Goal: Information Seeking & Learning: Check status

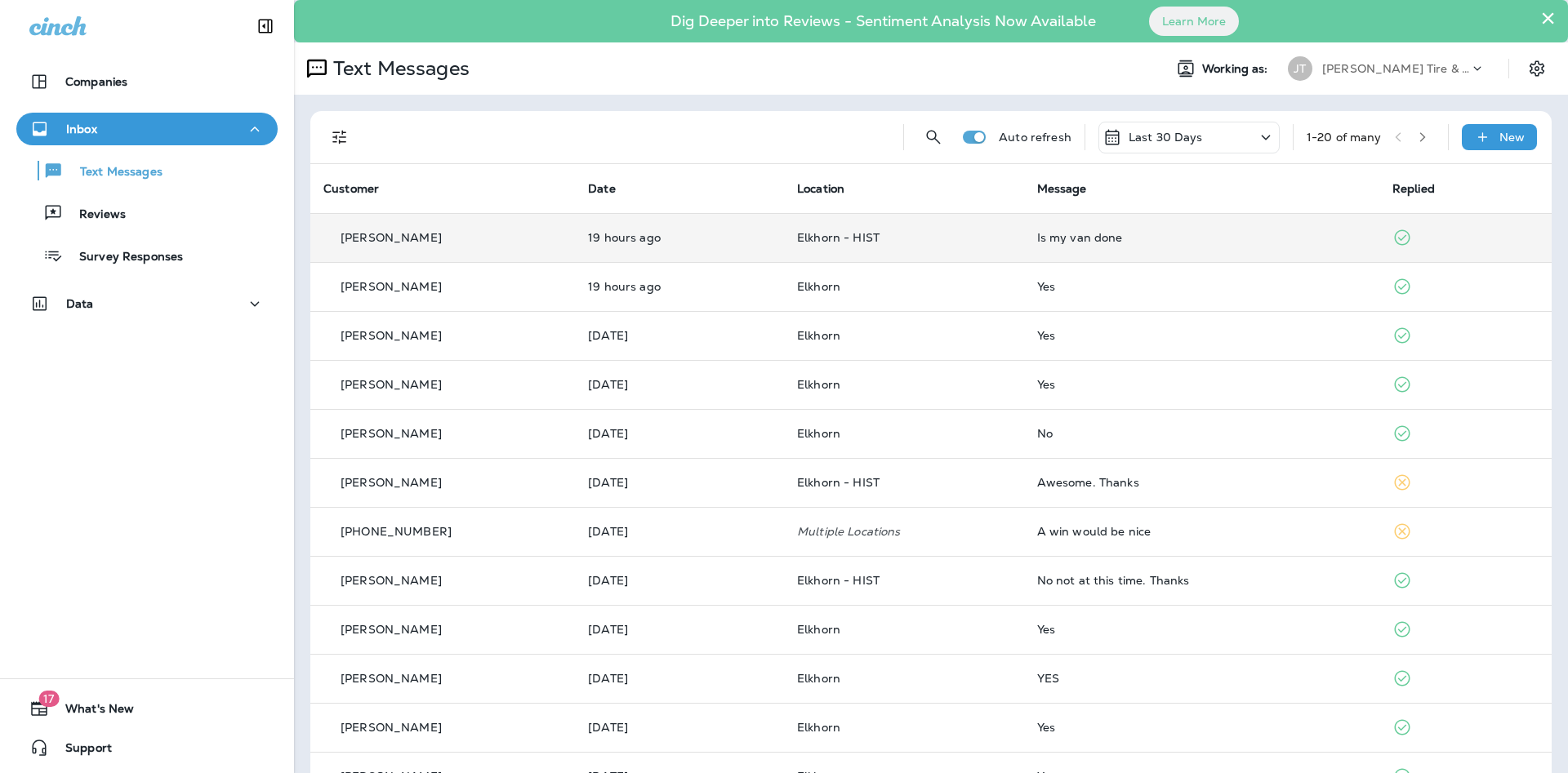
click at [678, 245] on td "19 hours ago" at bounding box center [679, 237] width 209 height 49
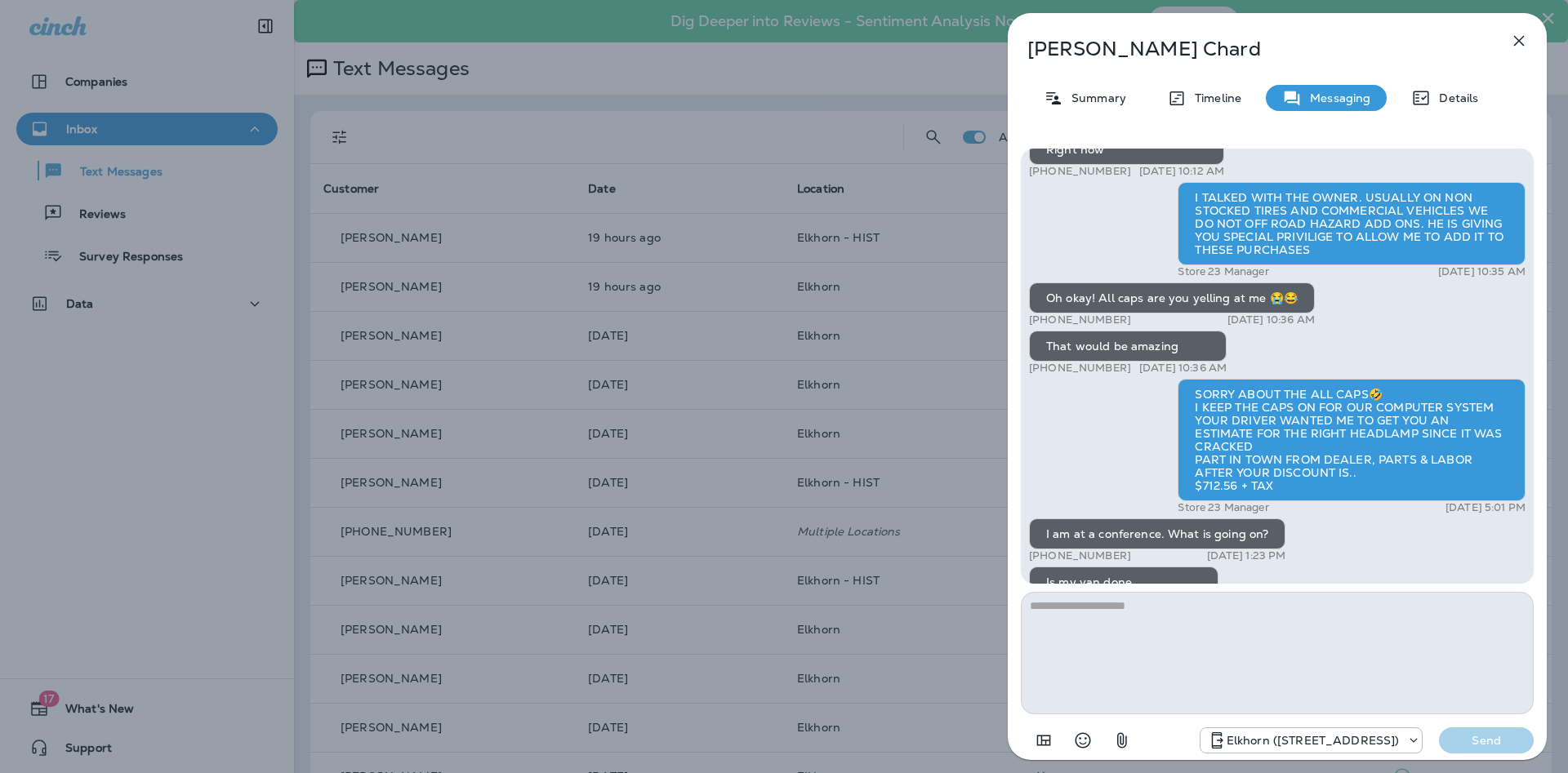
scroll to position [-88, 0]
click at [1521, 39] on icon "button" at bounding box center [1519, 41] width 20 height 20
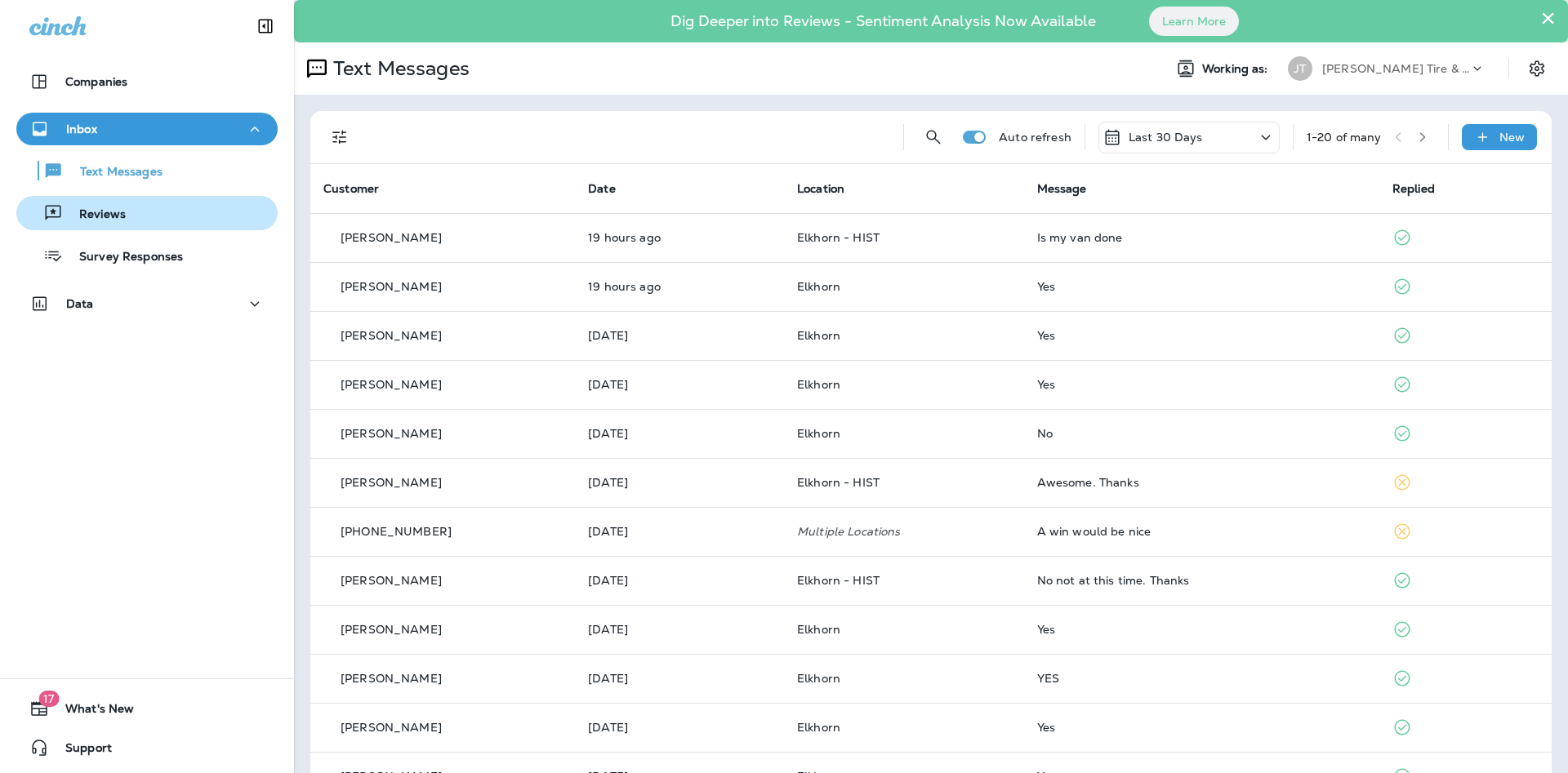
click at [185, 224] on div "Reviews" at bounding box center [147, 213] width 248 height 24
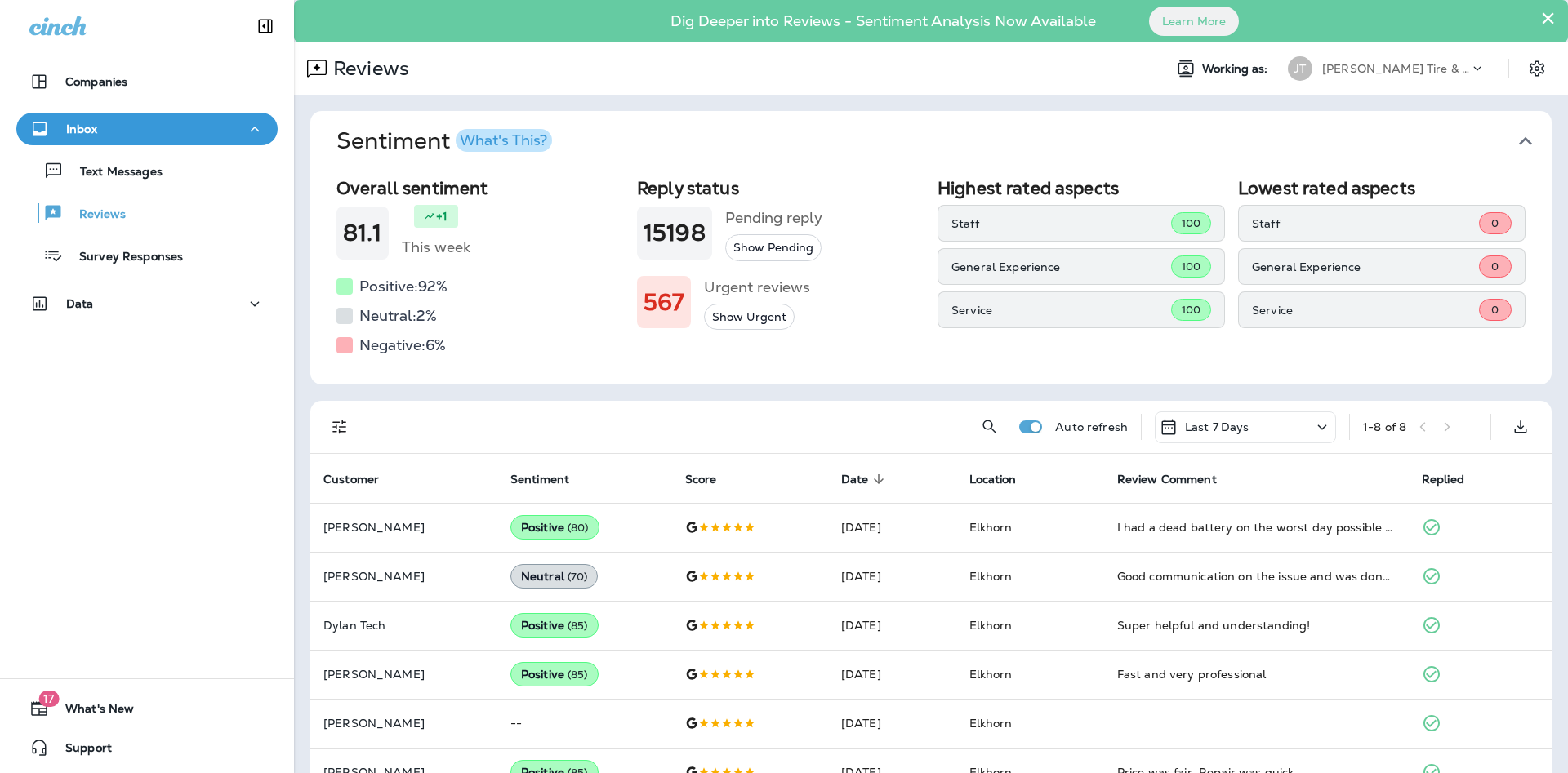
scroll to position [88, 0]
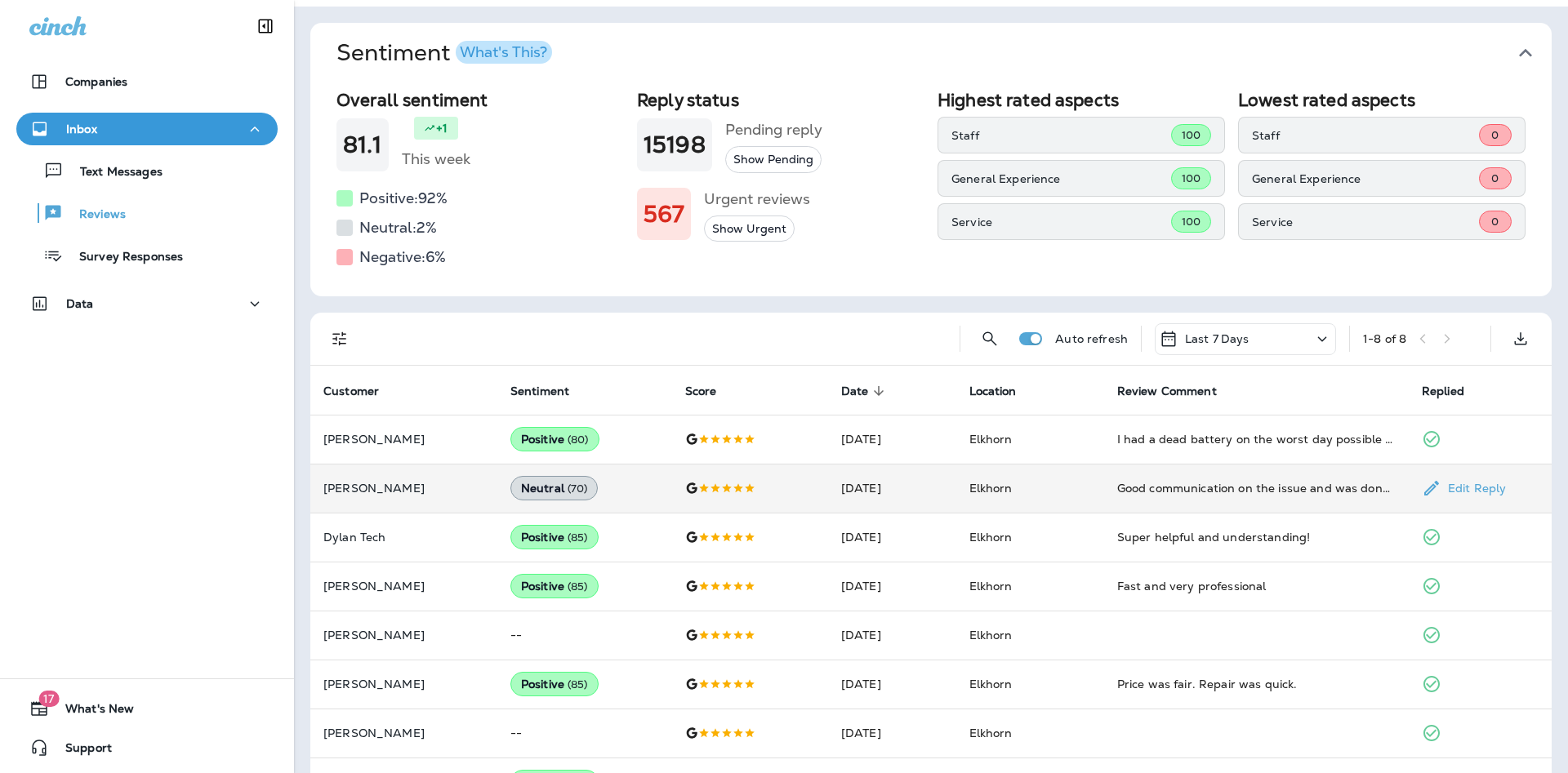
click at [922, 491] on td "[DATE]" at bounding box center [892, 488] width 128 height 49
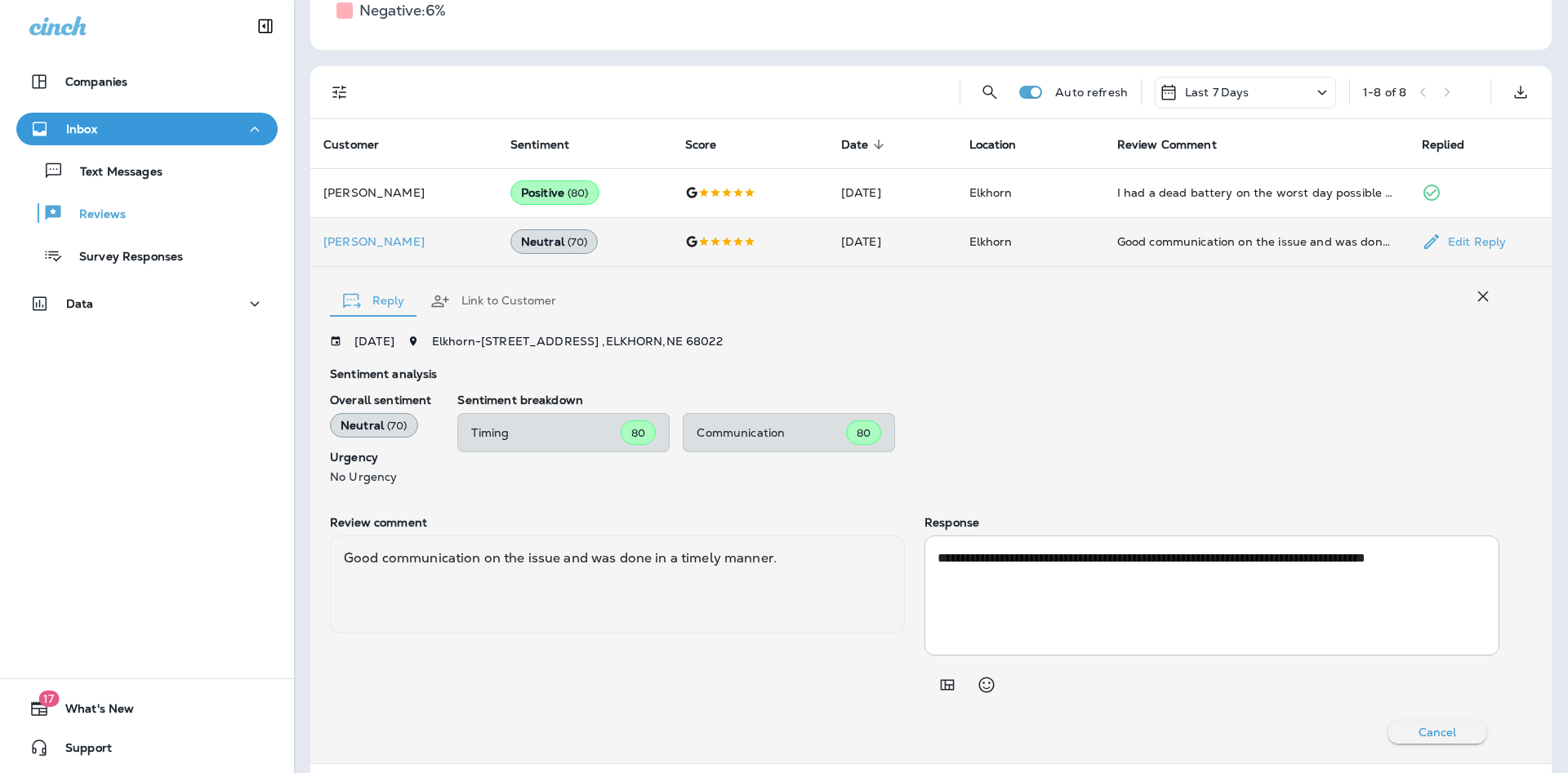
scroll to position [352, 0]
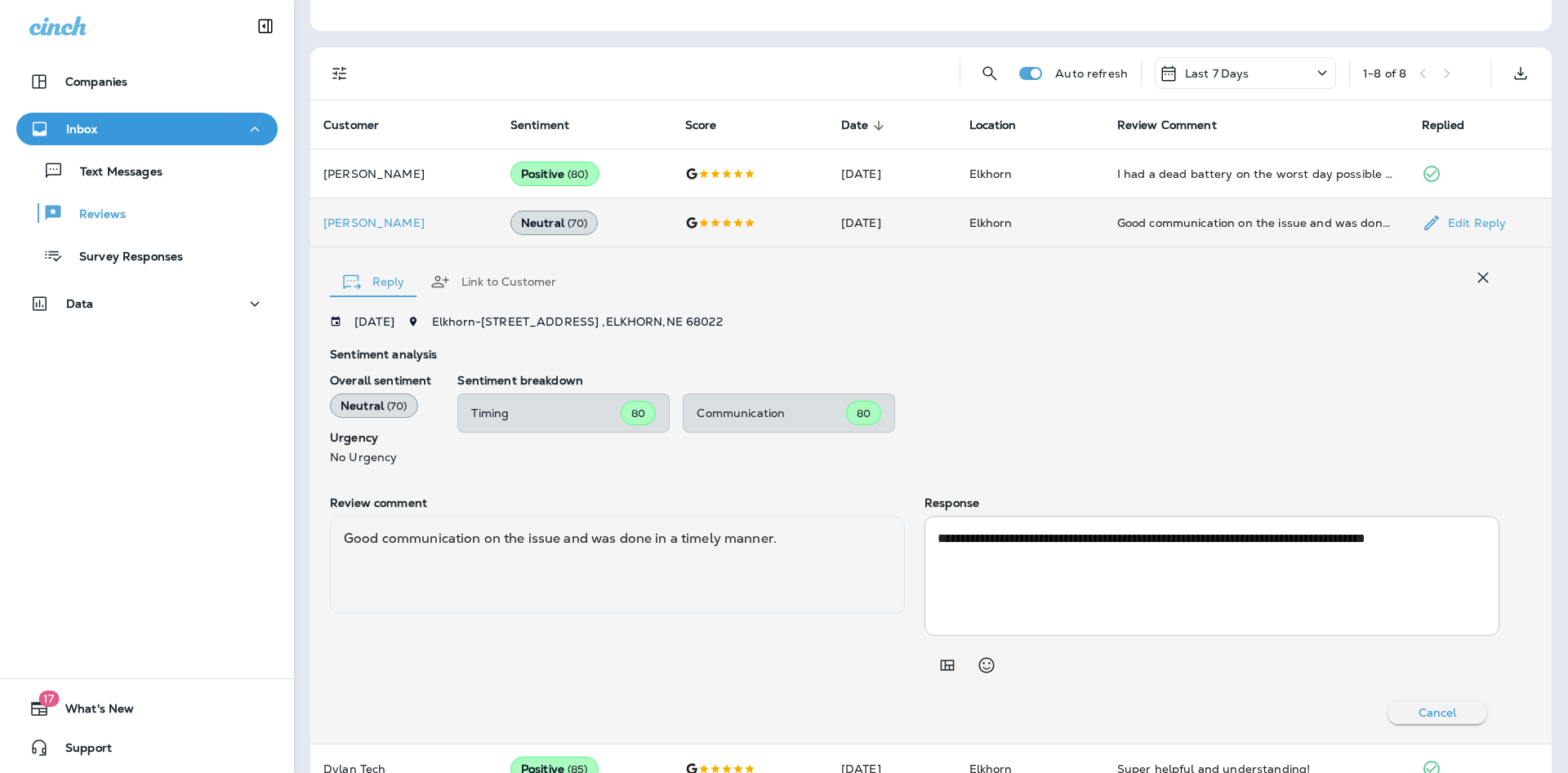
click at [928, 232] on td "[DATE]" at bounding box center [892, 222] width 128 height 49
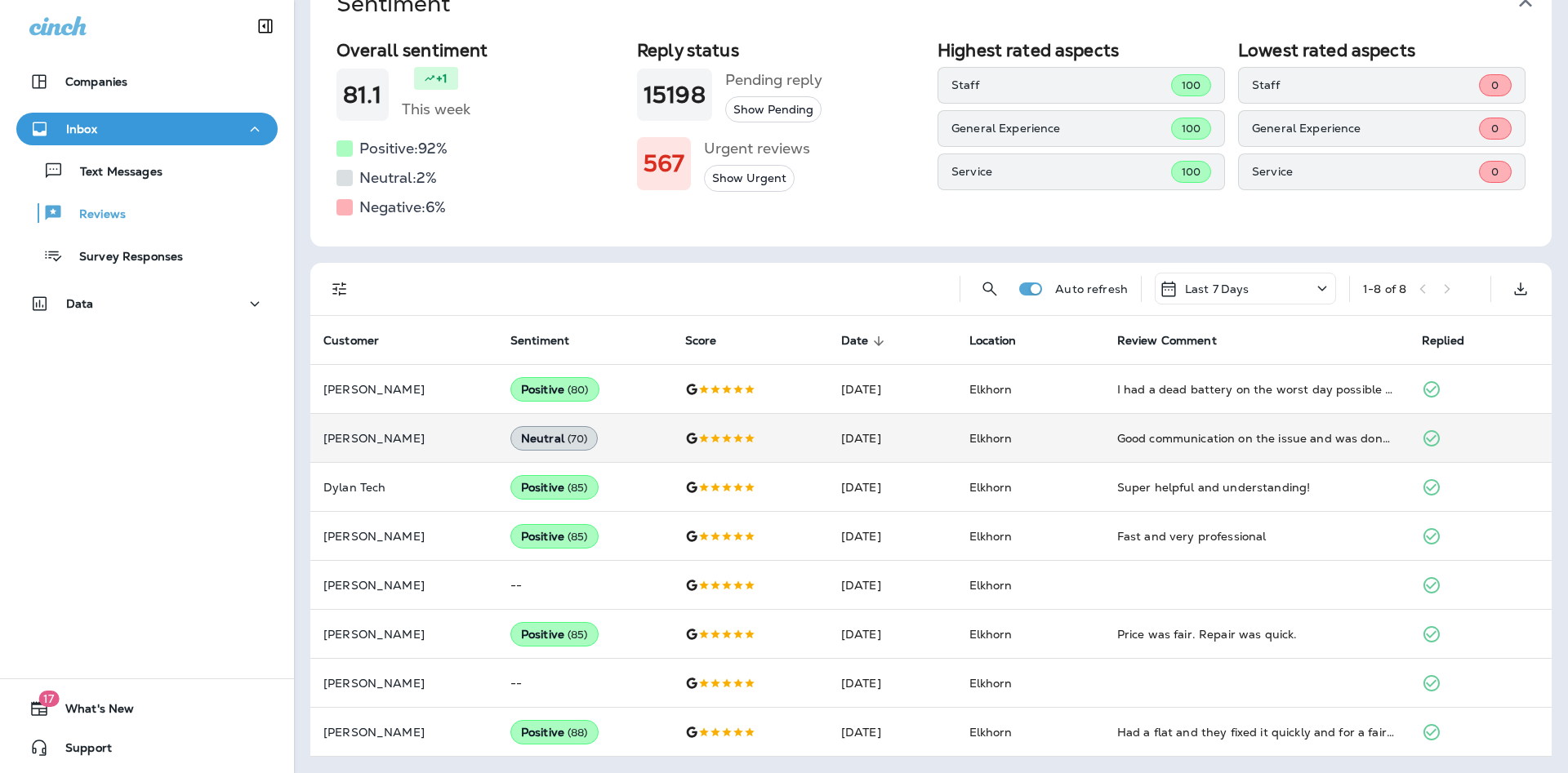
scroll to position [137, 0]
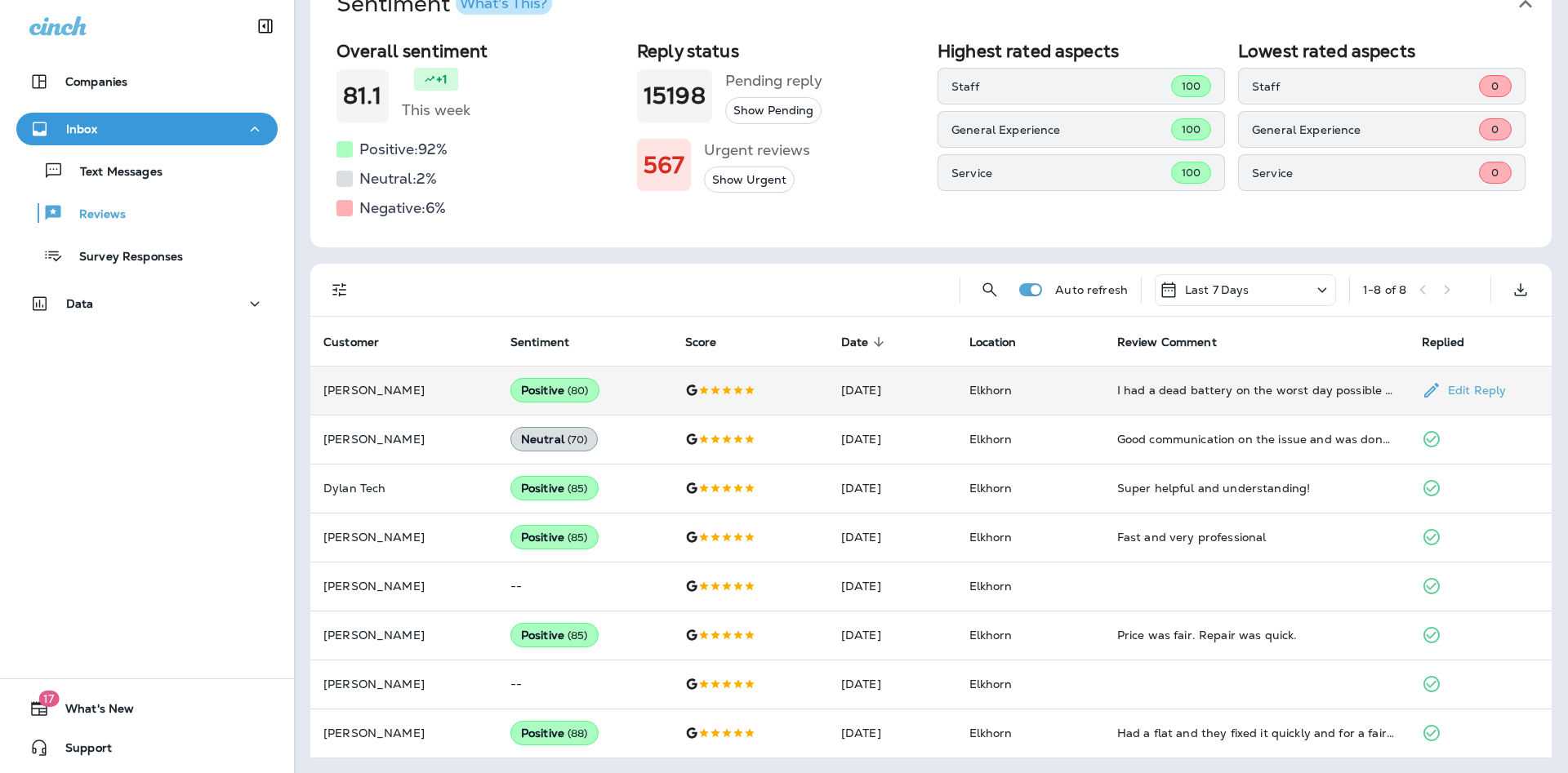
click at [828, 401] on td "[DATE]" at bounding box center [892, 390] width 128 height 49
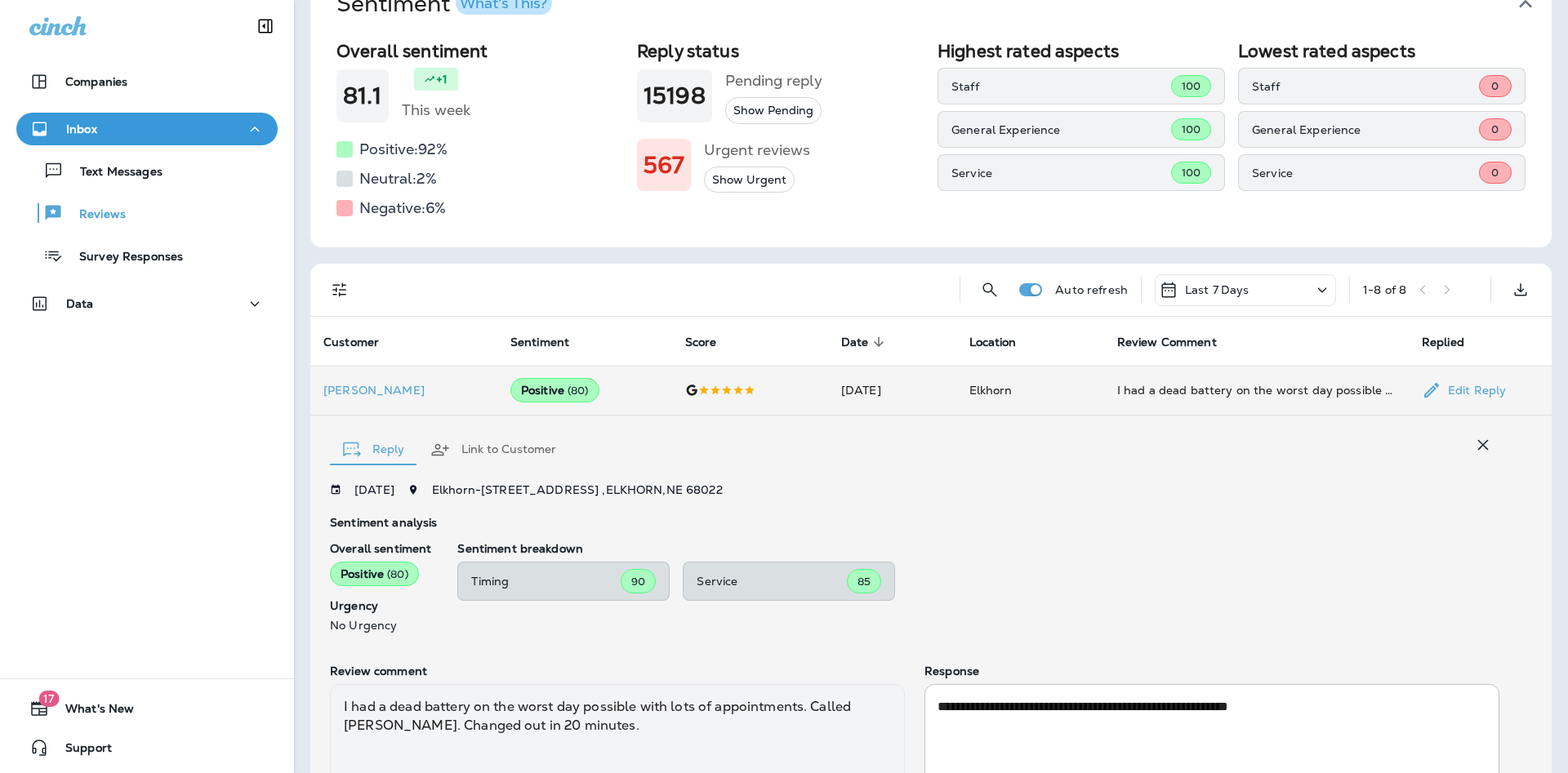
click at [811, 397] on td at bounding box center [750, 390] width 156 height 49
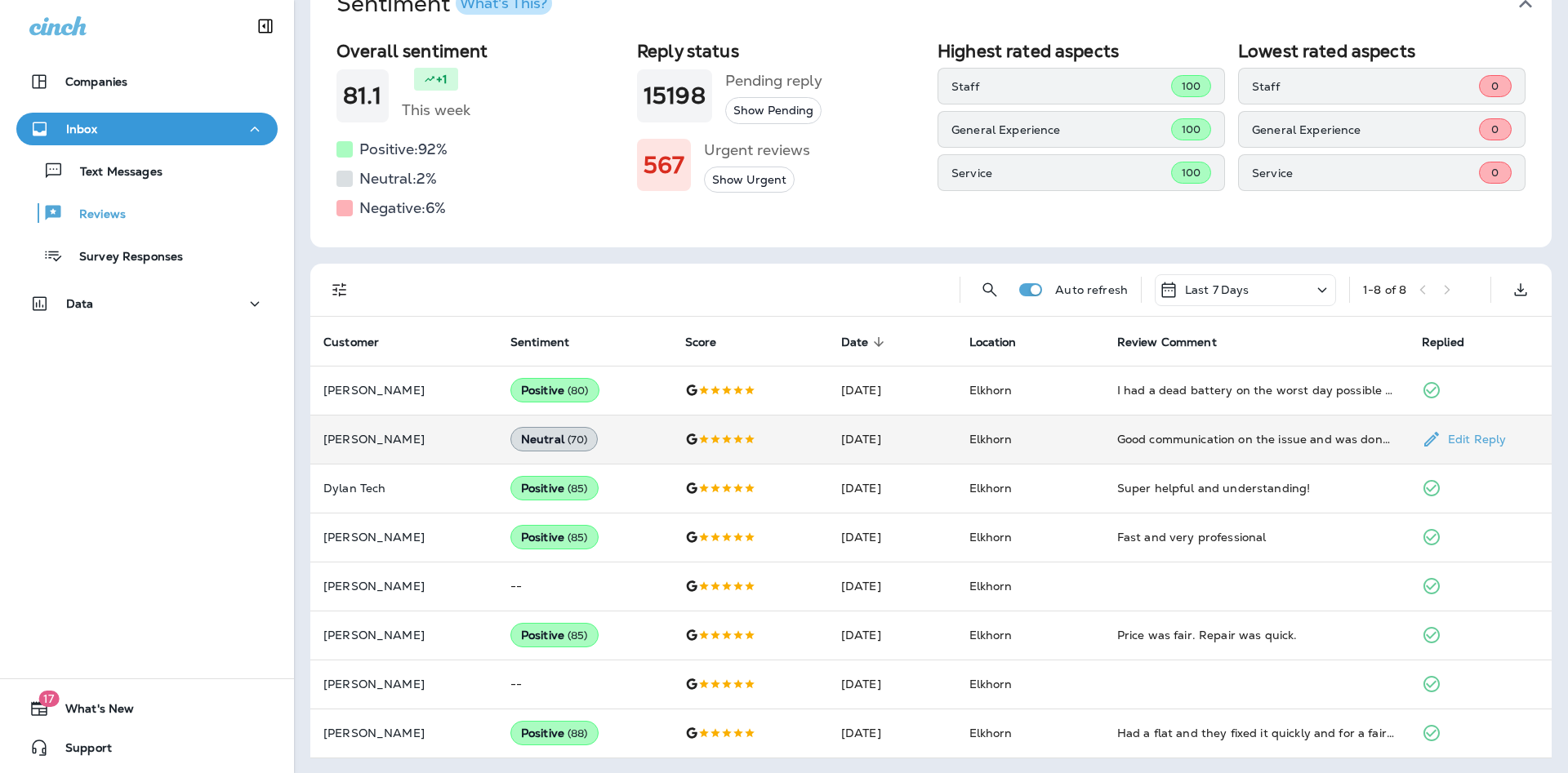
scroll to position [139, 0]
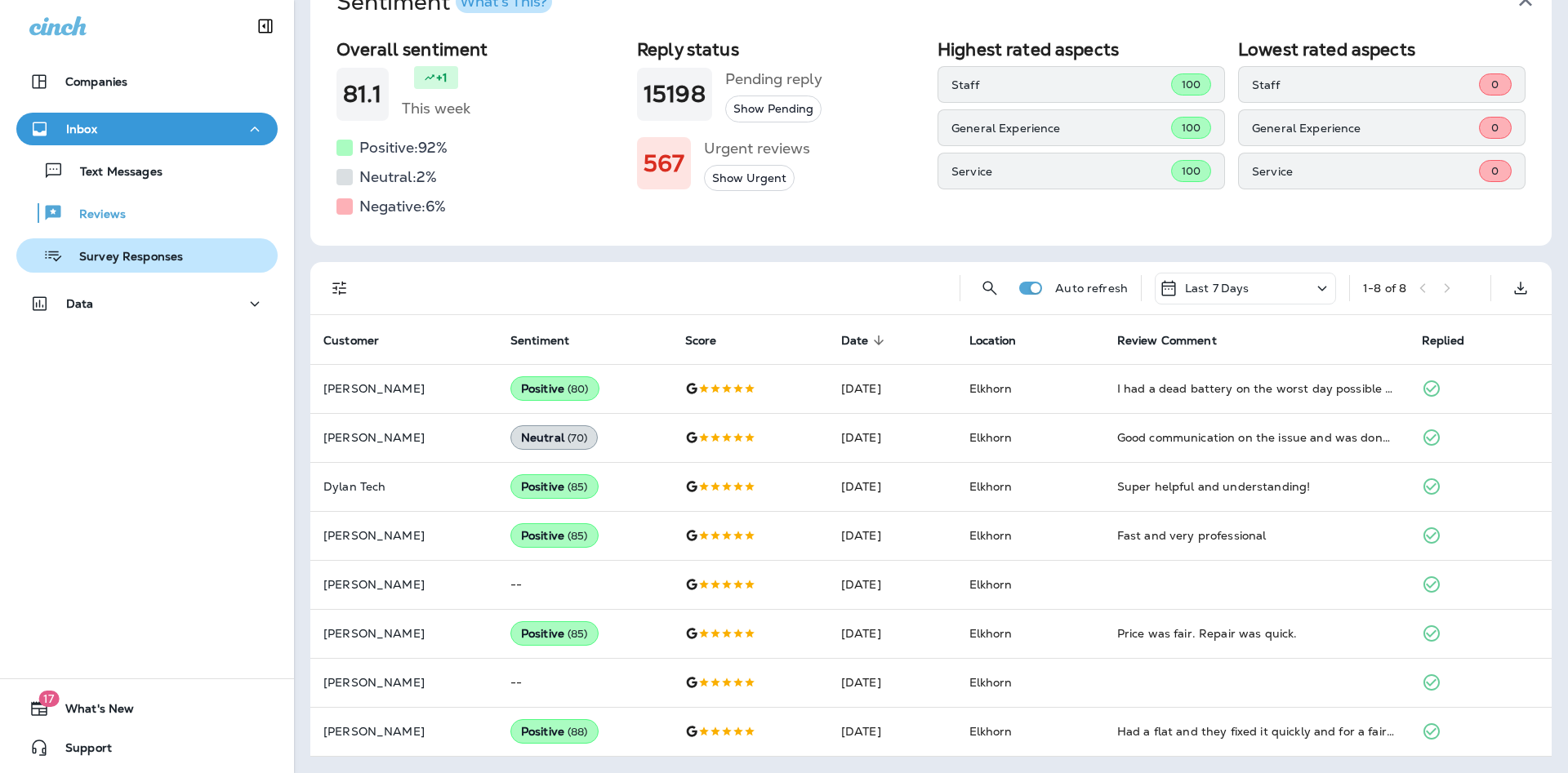
click at [170, 266] on div "Survey Responses" at bounding box center [103, 255] width 160 height 24
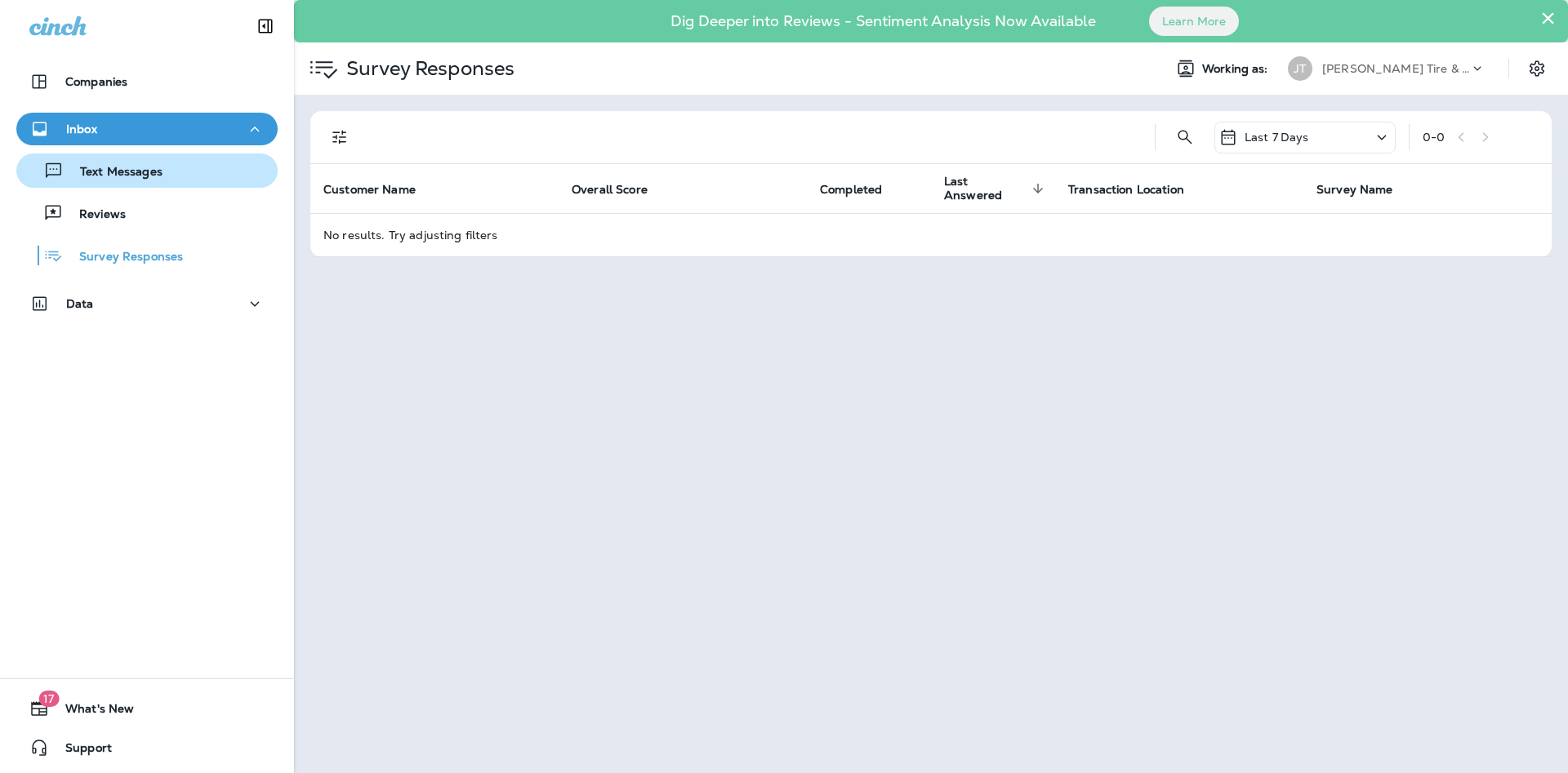
click at [112, 177] on p "Text Messages" at bounding box center [113, 172] width 99 height 16
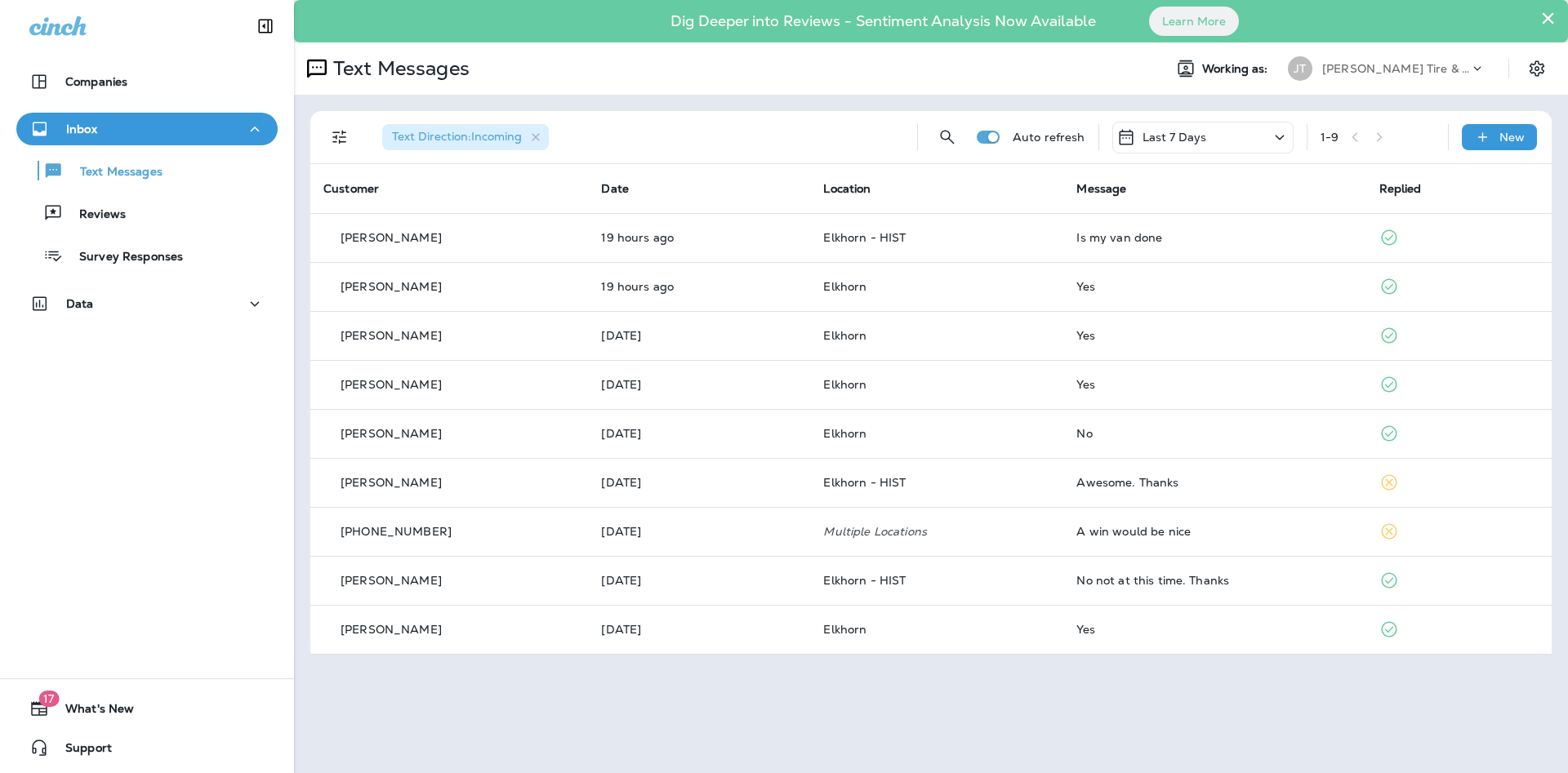
click at [299, 325] on div "Text Direction : Incoming Auto refresh Last 7 Days 1 - 9 New Customer Date Loca…" at bounding box center [931, 383] width 1274 height 577
click at [303, 375] on div "Text Direction : Incoming Auto refresh Last 7 Days 1 - 9 New Customer Date Loca…" at bounding box center [931, 383] width 1274 height 577
